Goal: Task Accomplishment & Management: Complete application form

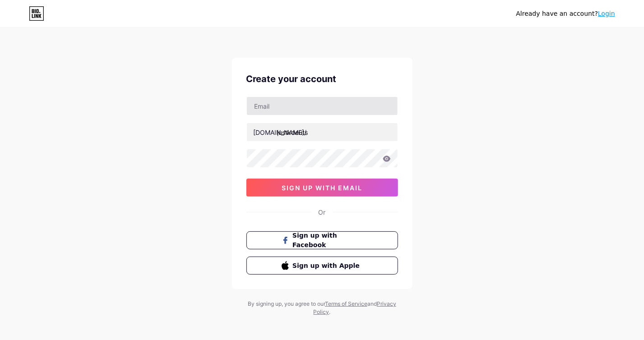
click at [300, 102] on input "text" at bounding box center [322, 106] width 151 height 18
type input "[EMAIL_ADDRESS][DOMAIN_NAME]"
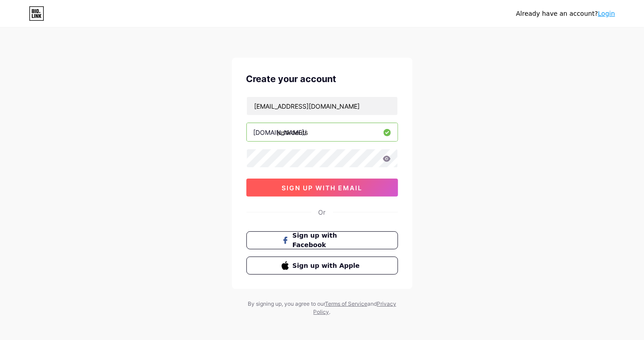
click at [311, 184] on span "sign up with email" at bounding box center [322, 188] width 81 height 8
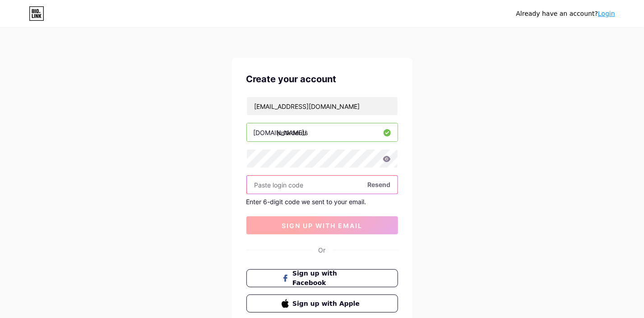
paste input "965709"
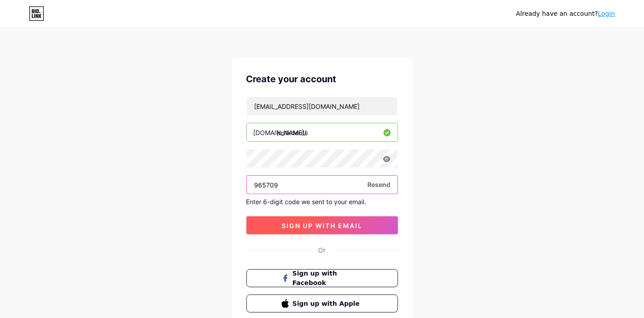
type input "965709"
click at [319, 222] on span "sign up with email" at bounding box center [322, 226] width 81 height 8
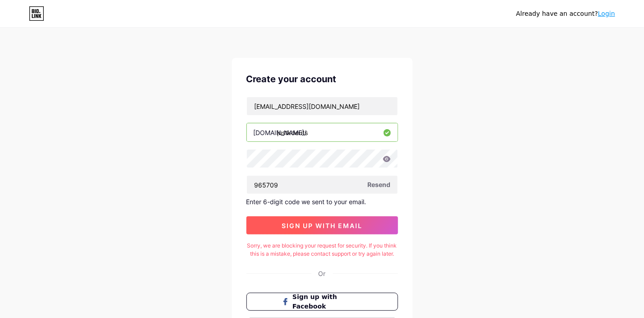
click at [323, 228] on button "sign up with email" at bounding box center [322, 225] width 152 height 18
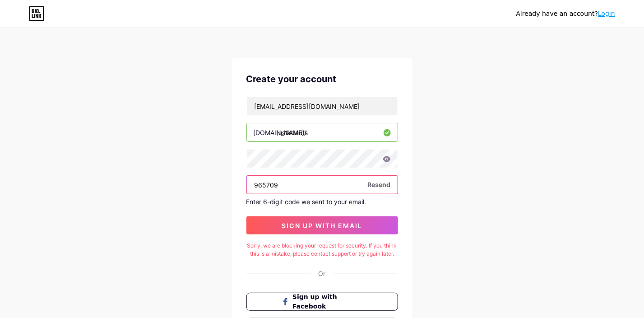
click at [380, 177] on input "965709" at bounding box center [322, 185] width 151 height 18
click at [380, 185] on span "Resend" at bounding box center [379, 184] width 23 height 9
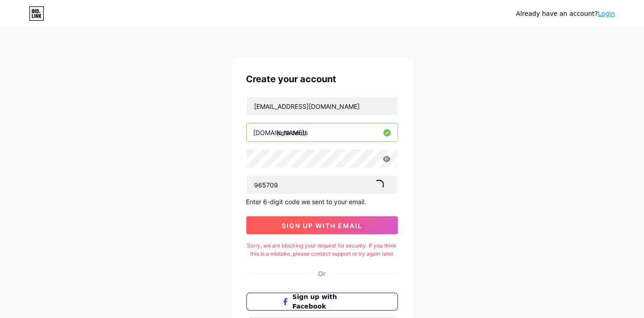
click at [311, 222] on span "sign up with email" at bounding box center [322, 226] width 81 height 8
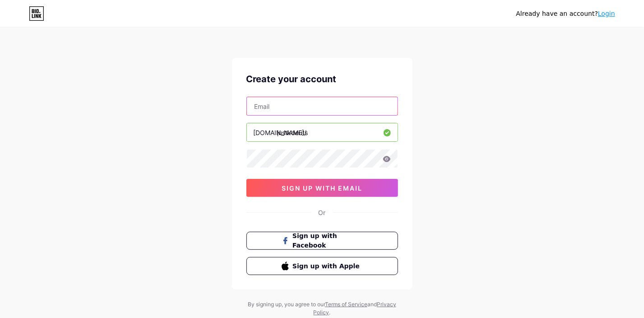
click at [285, 104] on input "text" at bounding box center [322, 106] width 151 height 18
type input "[EMAIL_ADDRESS][DOMAIN_NAME]"
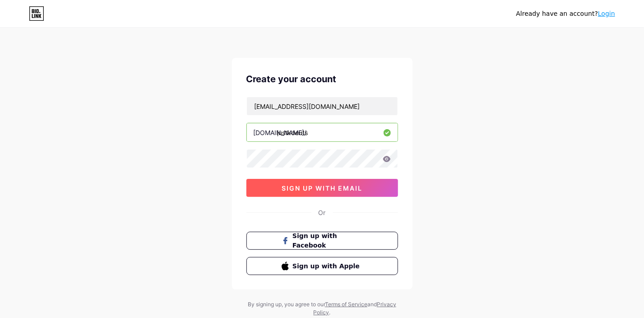
click at [330, 186] on span "sign up with email" at bounding box center [322, 188] width 81 height 8
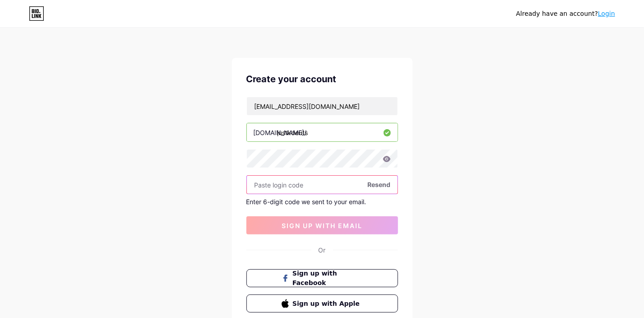
paste input "965709"
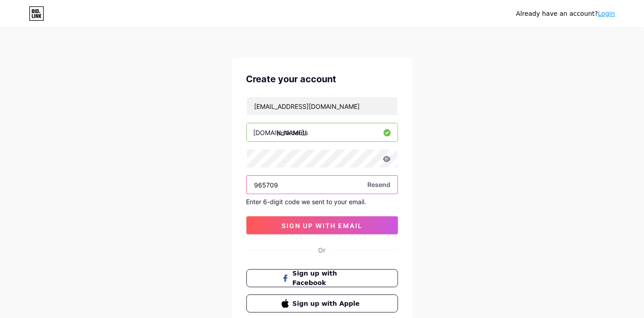
type input "965709"
click at [434, 213] on div "Already have an account? Login Create your account justkatanade@outlook.com bio…" at bounding box center [322, 191] width 644 height 383
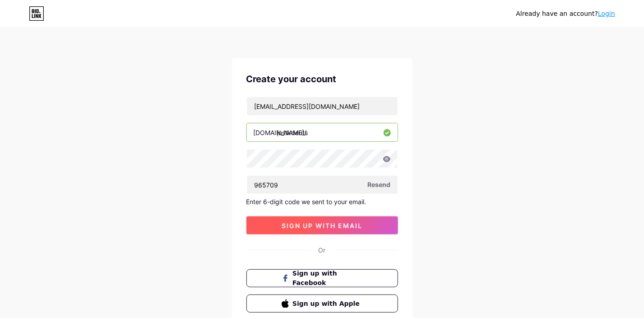
click at [325, 218] on button "sign up with email" at bounding box center [322, 225] width 152 height 18
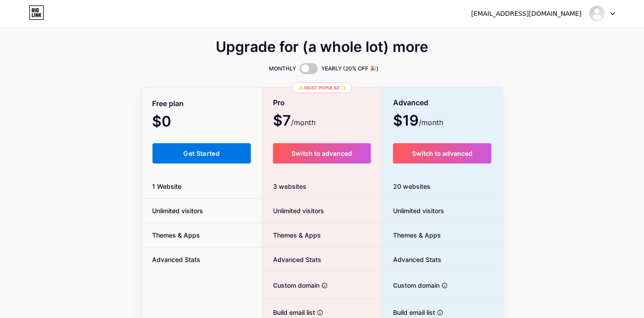
click at [199, 150] on span "Get Started" at bounding box center [201, 153] width 37 height 8
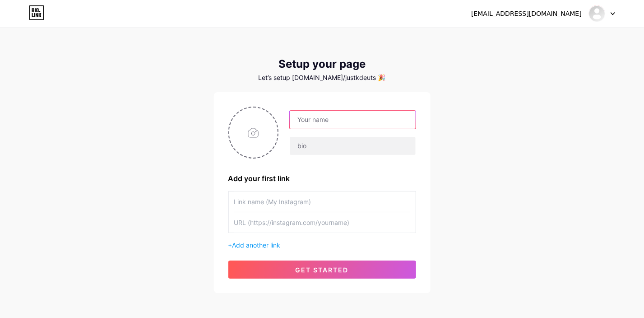
click at [320, 119] on input "text" at bounding box center [352, 120] width 125 height 18
paste input "justkdeuts"
type input "justkdeuts"
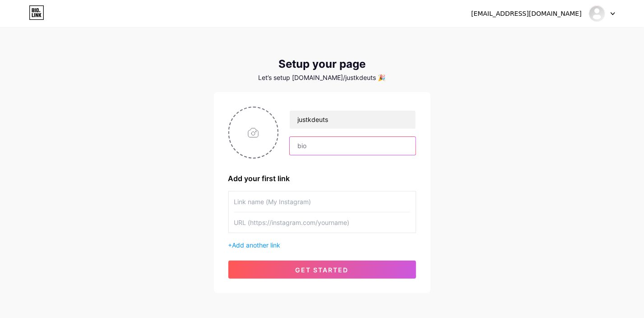
click at [314, 146] on input "text" at bounding box center [352, 146] width 125 height 18
paste input "Japanisches Katana Schwerter Online Kaufen | Hochwertige Samurai-Klingen"
type input "Japanisches Katana Schwerter Online Kaufen | Hochwertige Samurai-Klingen"
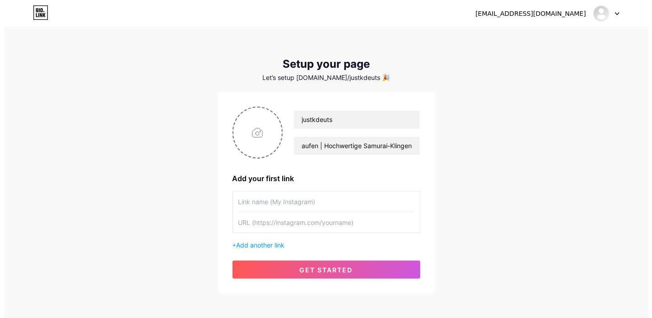
scroll to position [0, 0]
click at [252, 199] on input "text" at bounding box center [322, 201] width 176 height 20
click at [331, 118] on input "justkdeuts" at bounding box center [352, 120] width 125 height 18
click at [258, 201] on input "text" at bounding box center [322, 201] width 176 height 20
click at [259, 222] on input "text" at bounding box center [322, 222] width 176 height 20
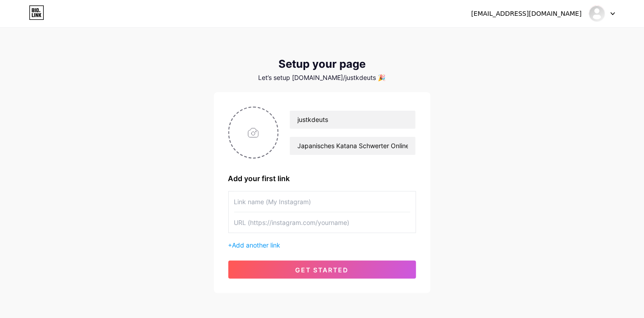
paste input "https://www.justkatana.de/shop/"
type input "https://www.justkatana.de/shop/"
click at [243, 203] on input "text" at bounding box center [322, 201] width 176 height 20
click at [251, 199] on input "text" at bounding box center [322, 201] width 176 height 20
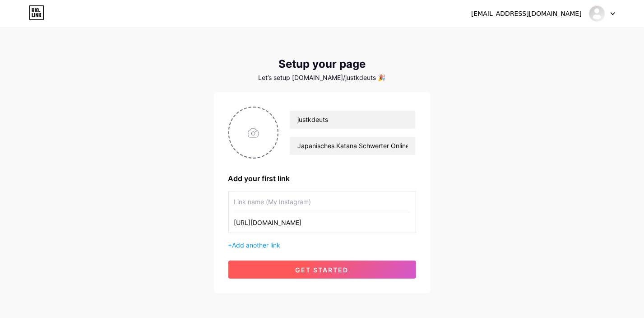
paste input "katana"
type input "katana"
click at [329, 268] on span "get started" at bounding box center [322, 270] width 53 height 8
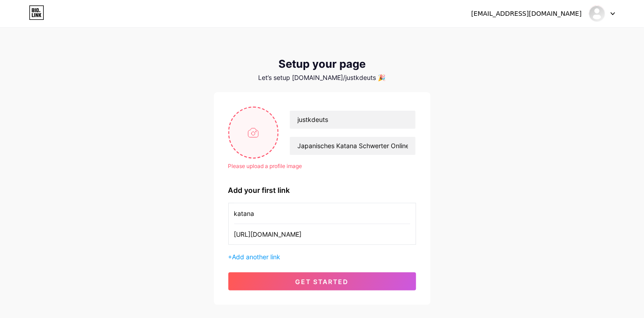
click at [252, 130] on input "file" at bounding box center [253, 132] width 49 height 50
type input "C:\fakepath\123.png"
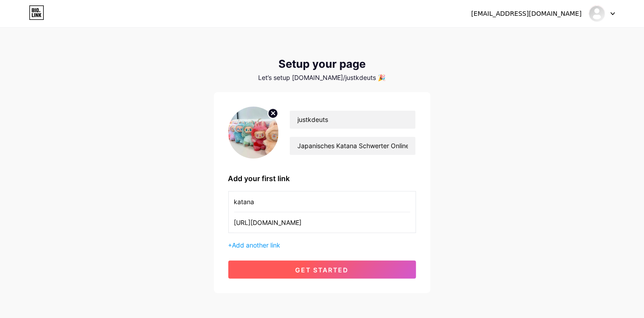
click at [311, 281] on div "justkdeuts Japanisches Katana Schwerter Online Kaufen | Hochwertige Samurai-Kli…" at bounding box center [322, 192] width 217 height 201
click at [307, 269] on span "get started" at bounding box center [322, 270] width 53 height 8
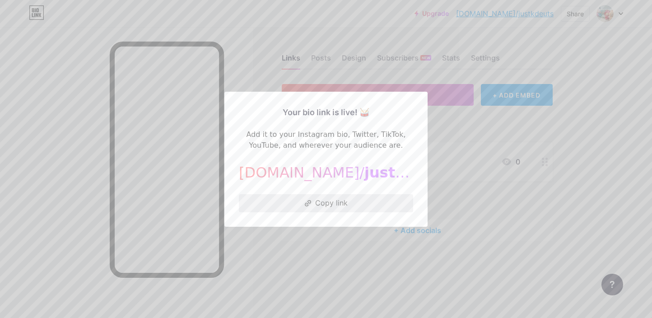
click at [330, 200] on button "Copy link" at bounding box center [326, 203] width 174 height 18
click at [481, 133] on div at bounding box center [326, 159] width 652 height 318
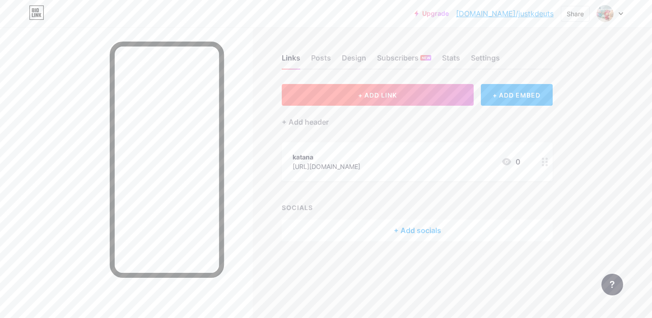
click at [379, 94] on span "+ ADD LINK" at bounding box center [377, 95] width 39 height 8
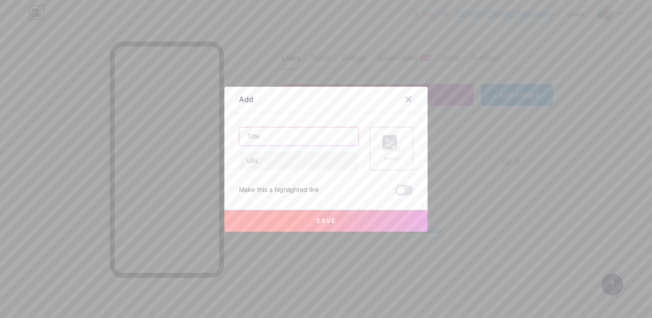
click at [268, 136] on input "text" at bounding box center [298, 136] width 119 height 18
paste input "Japanisches Katana"
type input "Japanisches Katana"
click at [260, 159] on input "text" at bounding box center [298, 161] width 119 height 18
paste input "https://www.justkatana.de/"
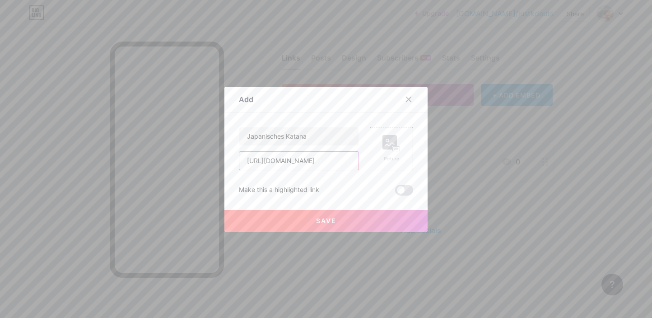
type input "https://www.justkatana.de/"
click at [320, 219] on span "Save" at bounding box center [326, 221] width 20 height 8
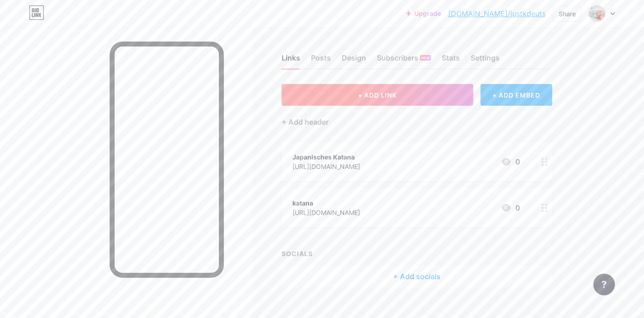
click at [332, 97] on button "+ ADD LINK" at bounding box center [378, 95] width 192 height 22
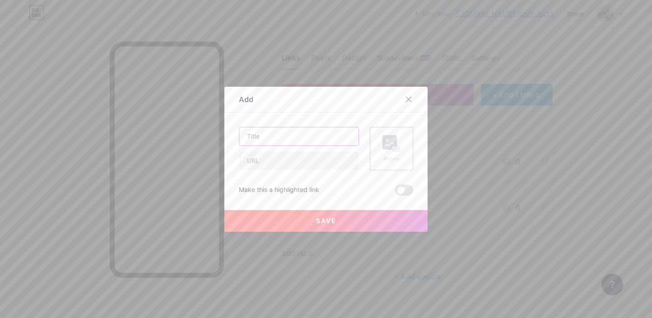
click at [264, 141] on input "text" at bounding box center [298, 136] width 119 height 18
paste input "Anime Katana"
type input "Anime Katana"
click at [284, 157] on input "text" at bounding box center [298, 161] width 119 height 18
paste input "https://www.justkatana.de/product-category/anime-katana/"
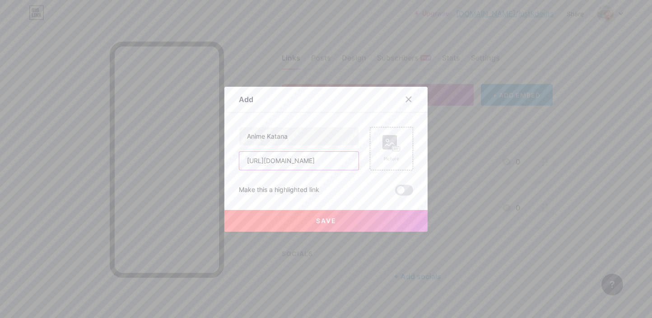
scroll to position [0, 74]
type input "https://www.justkatana.de/product-category/anime-katana/"
click at [302, 219] on button "Save" at bounding box center [325, 221] width 203 height 22
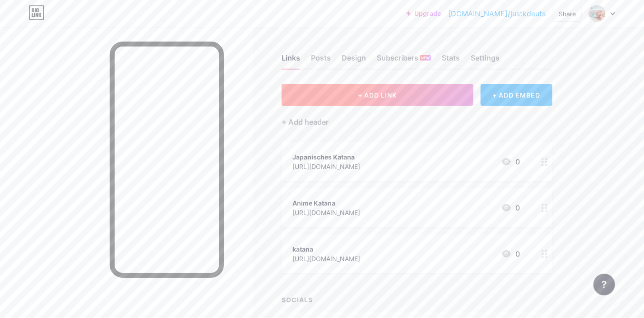
click at [356, 89] on button "+ ADD LINK" at bounding box center [378, 95] width 192 height 22
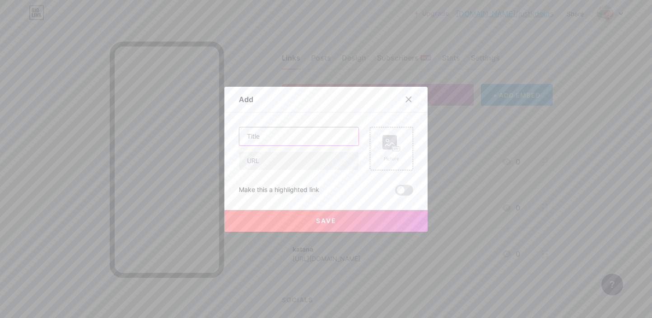
click at [283, 134] on input "text" at bounding box center [298, 136] width 119 height 18
paste input "Tachi Swords Katana"
type input "Tachi Swords Katana"
click at [301, 155] on input "text" at bounding box center [298, 161] width 119 height 18
paste input "https://www.justkatana.de/product-category/tachi-swords/"
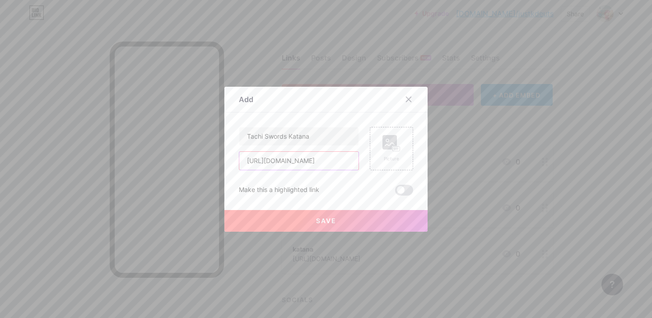
scroll to position [0, 72]
type input "https://www.justkatana.de/product-category/tachi-swords/"
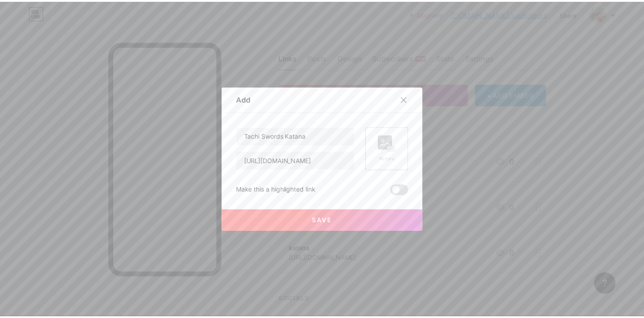
scroll to position [0, 0]
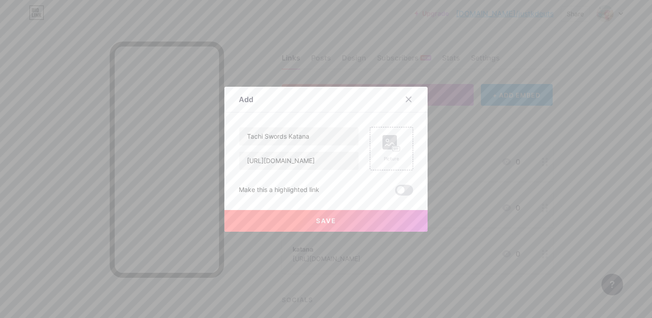
click at [322, 214] on button "Save" at bounding box center [325, 221] width 203 height 22
